Goal: Download file/media

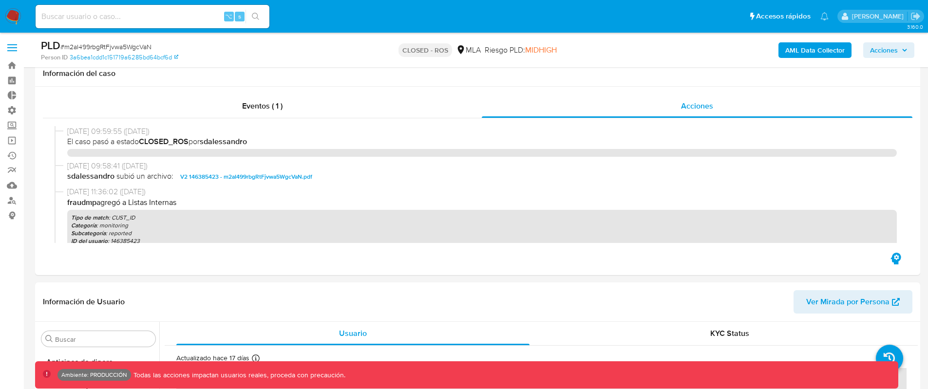
select select "10"
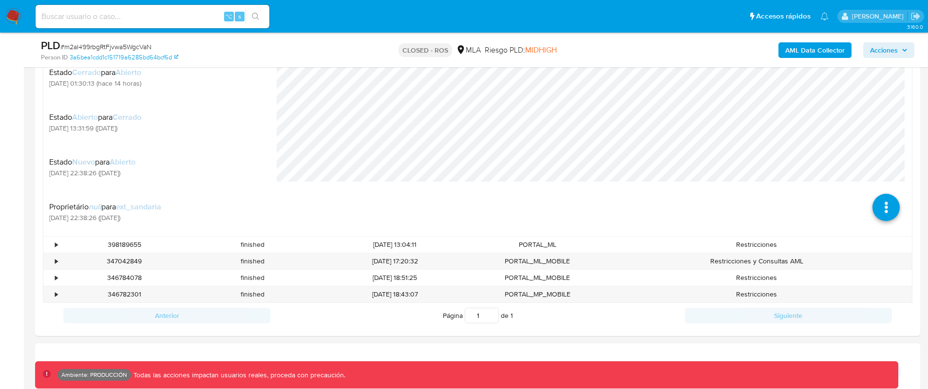
scroll to position [494, 0]
click at [202, 11] on input at bounding box center [153, 16] width 234 height 13
paste input "5AblOmrBZMcQtOYvNHm5OS4C"
type input "5AblOmrBZMcQtOYvNHm5OS4C"
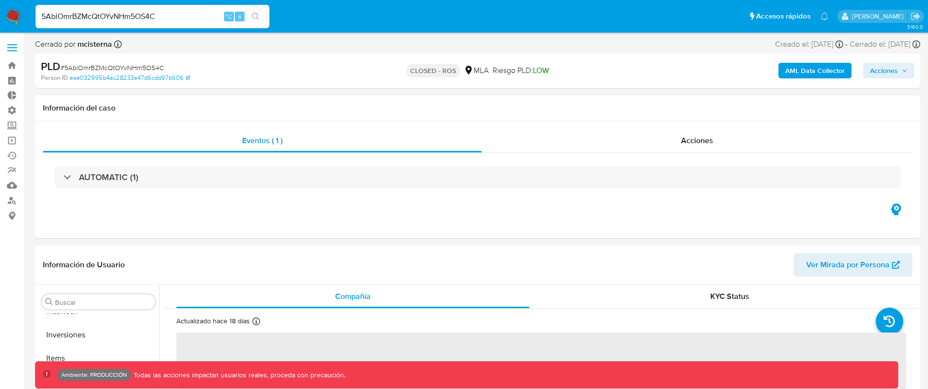
scroll to position [458, 0]
select select "10"
drag, startPoint x: 674, startPoint y: 131, endPoint x: 662, endPoint y: 133, distance: 12.4
click at [674, 132] on div "Acciones" at bounding box center [697, 140] width 431 height 23
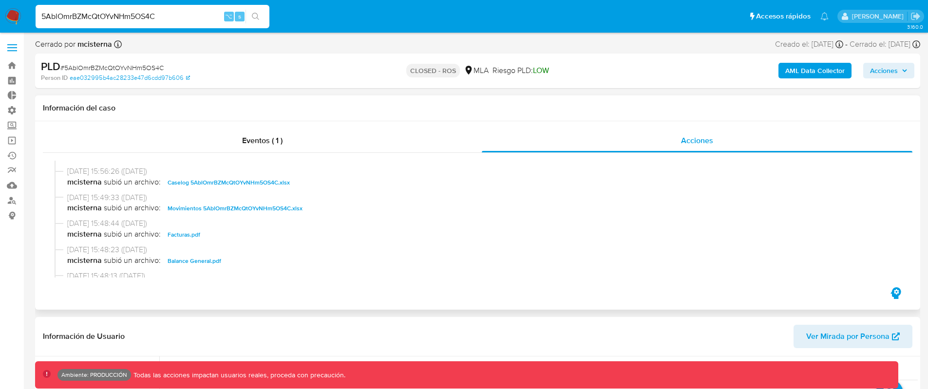
scroll to position [480, 0]
click at [228, 183] on span "Caselog 5AblOmrBZMcQtOYvNHm5OS4C.xlsx" at bounding box center [229, 182] width 122 height 12
